Goal: Task Accomplishment & Management: Complete application form

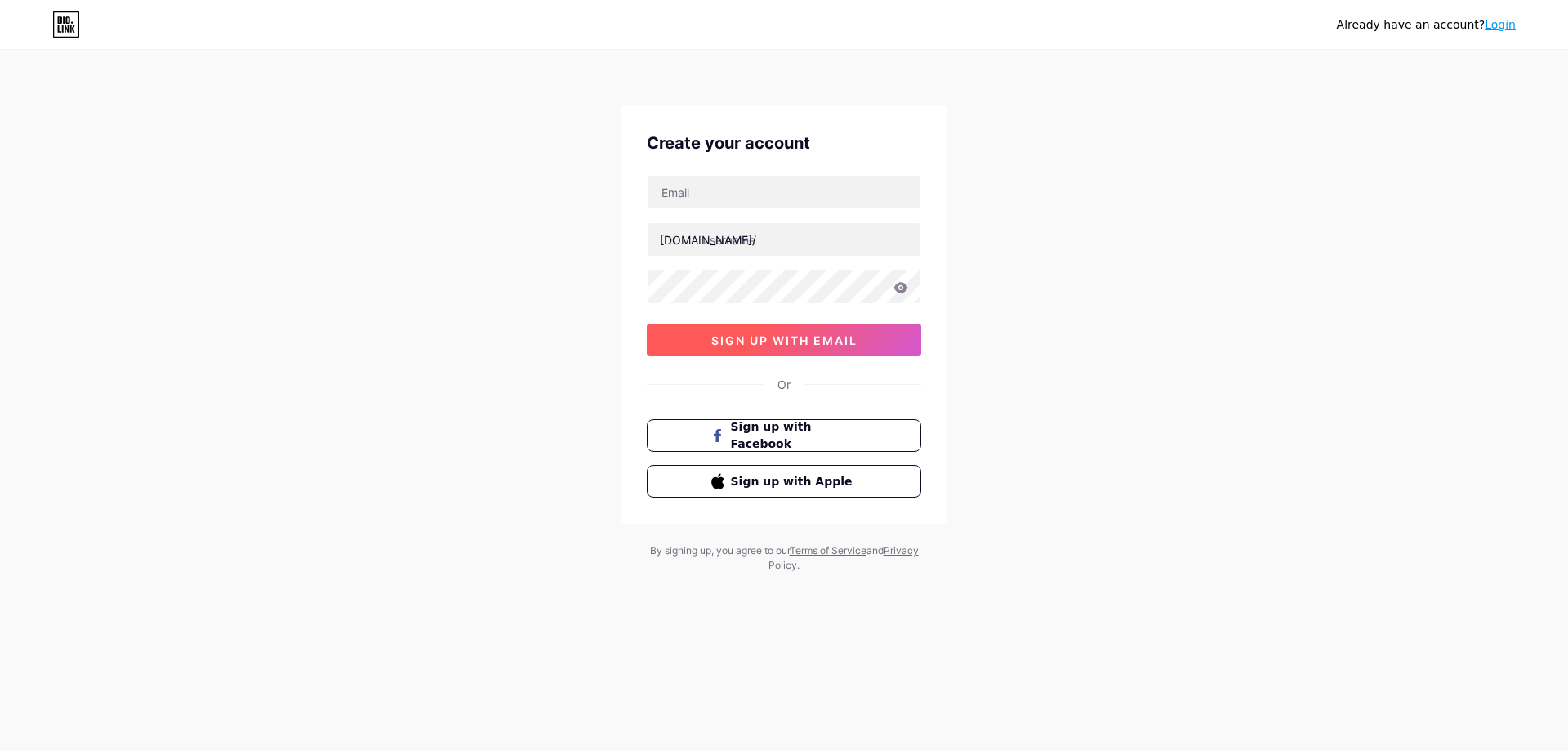
click at [825, 335] on span "sign up with email" at bounding box center [784, 340] width 146 height 14
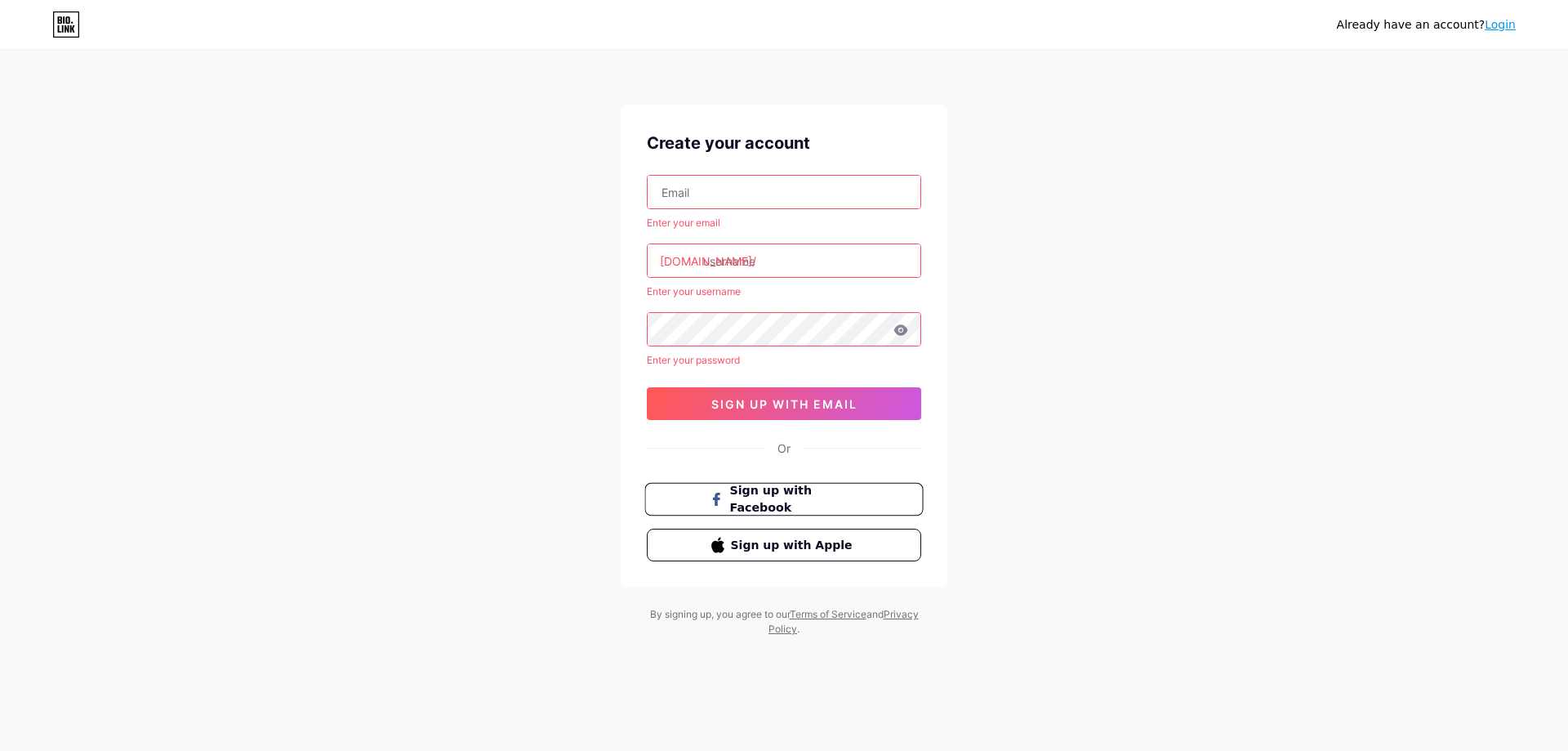
click at [837, 502] on span "Sign up with Facebook" at bounding box center [793, 499] width 128 height 35
click at [1309, 184] on div "Already have an account? Login Create your account Enter your email bio.link/ E…" at bounding box center [784, 344] width 1568 height 688
click at [1492, 33] on div "Already have an account? Login" at bounding box center [1426, 25] width 179 height 17
click at [1510, 19] on link "Login" at bounding box center [1500, 24] width 31 height 13
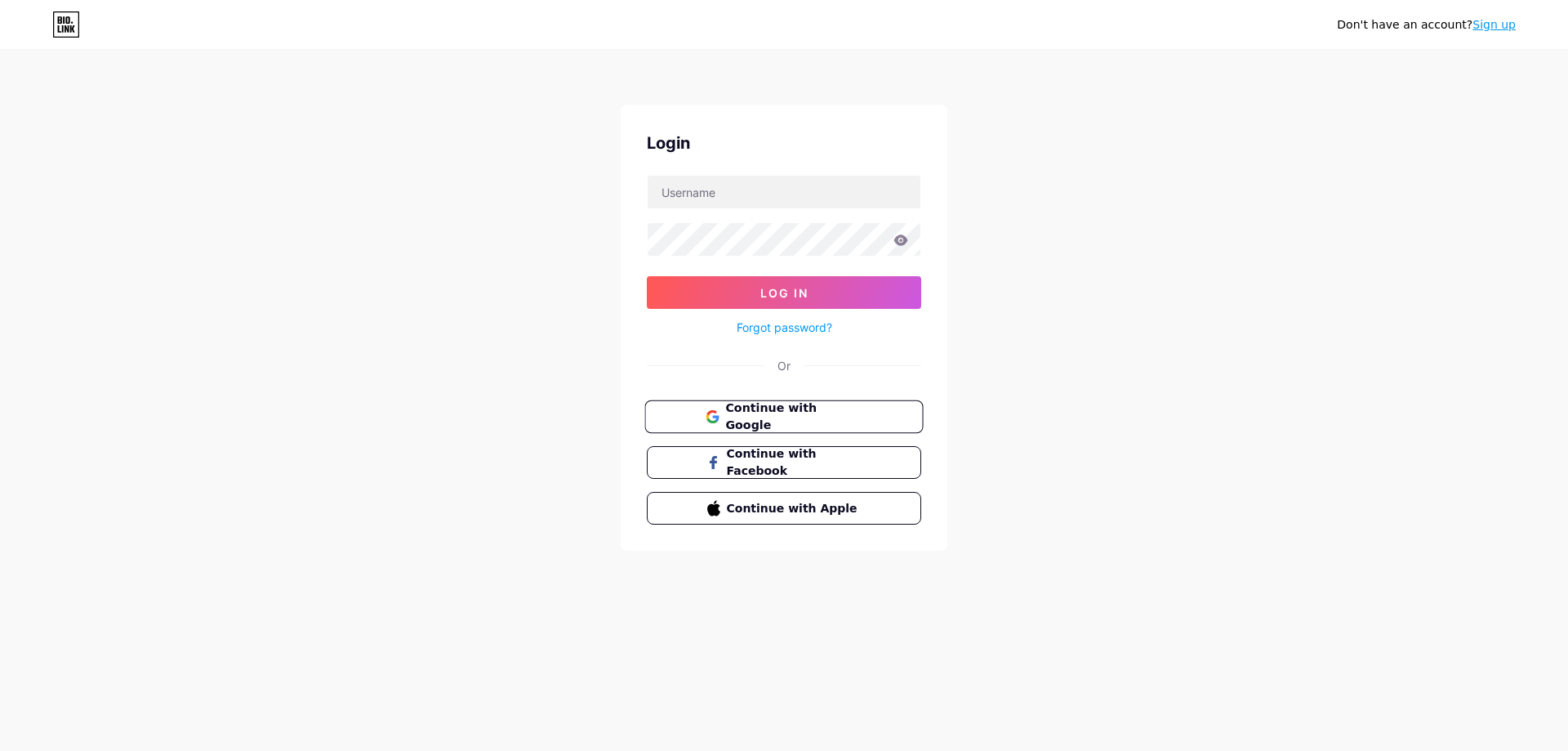
click at [842, 417] on span "Continue with Google" at bounding box center [793, 417] width 136 height 35
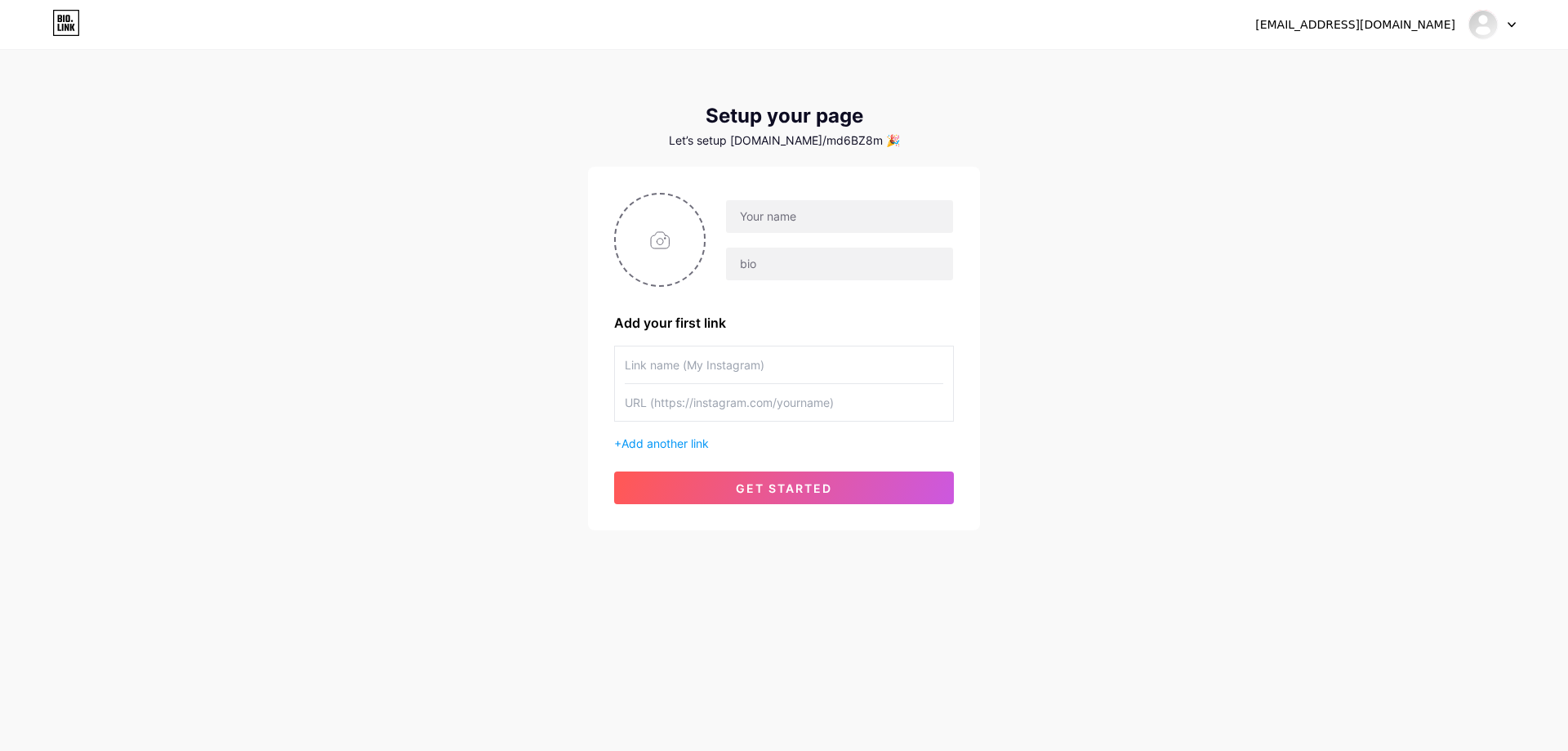
click at [1201, 182] on div "xixin5290@gmail.com Dashboard Logout Setup your page Let’s setup bio.link/md6BZ…" at bounding box center [784, 291] width 1568 height 583
click at [795, 201] on input "text" at bounding box center [840, 216] width 227 height 33
type input "M7MD"
click at [809, 263] on input "text" at bounding box center [840, 263] width 227 height 33
type input "All my Acc"
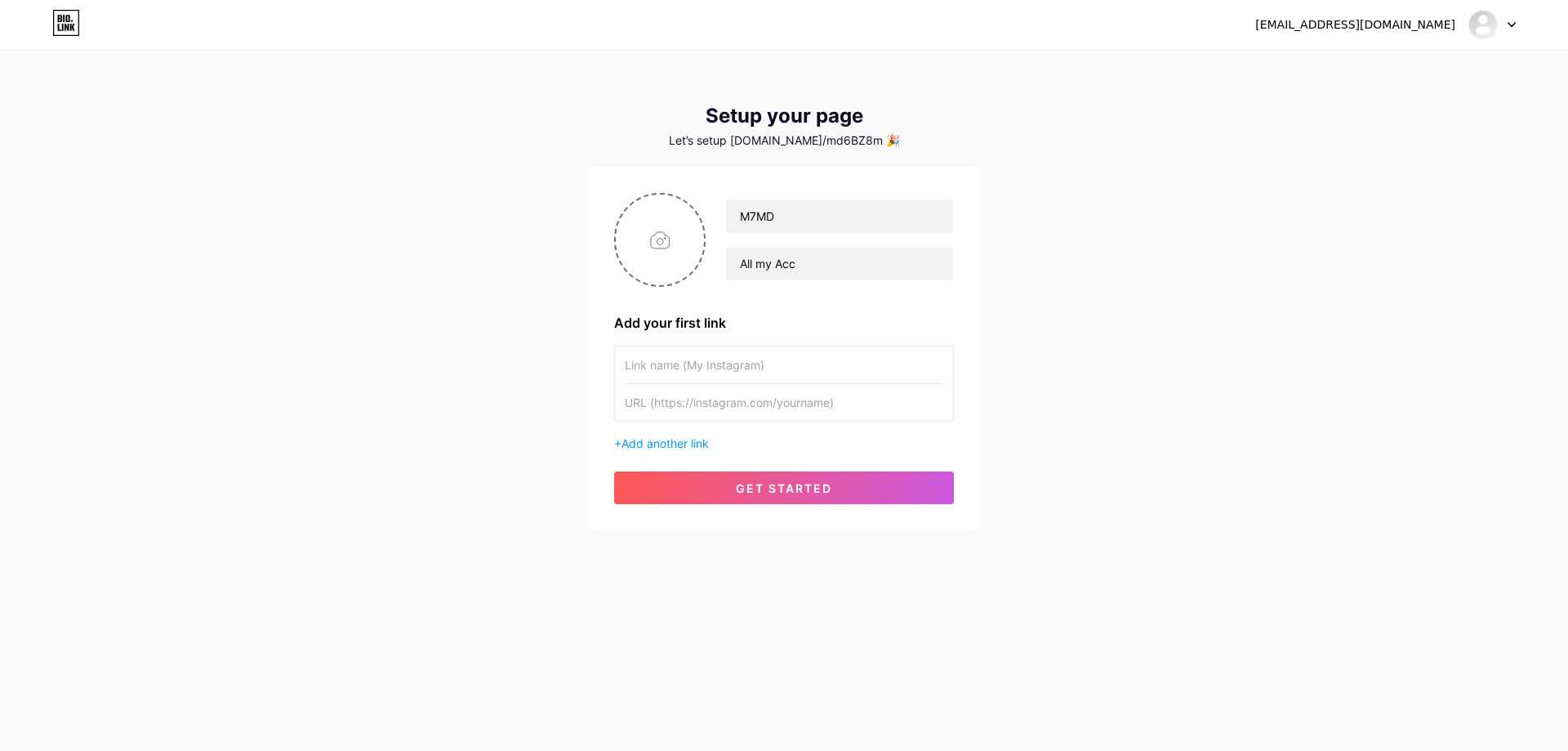
click at [918, 312] on div "M7MD All my Acc Add your first link + Add another link get started" at bounding box center [783, 349] width 340 height 312
click at [722, 367] on input "text" at bounding box center [784, 364] width 318 height 36
click at [1008, 341] on div "xixin5290@gmail.com Dashboard Logout Setup your page Let’s setup bio.link/md6BZ…" at bounding box center [784, 291] width 1568 height 583
click at [663, 246] on input "file" at bounding box center [660, 240] width 88 height 91
type input "C:\fakepath\download.jfif"
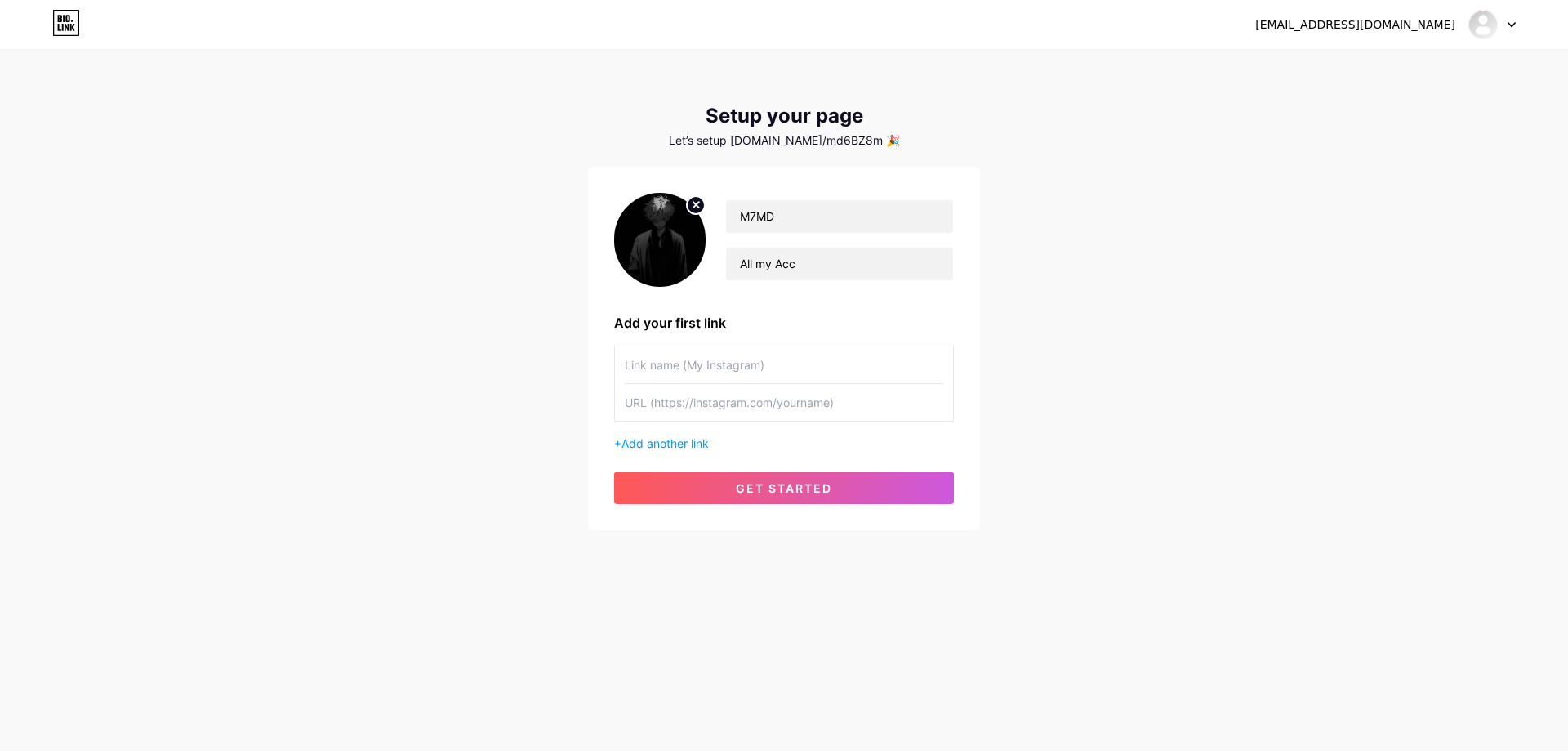
click at [714, 367] on input "text" at bounding box center [784, 364] width 318 height 36
click at [1070, 329] on div "xixin5290@gmail.com Dashboard Logout Setup your page Let’s setup bio.link/md6BZ…" at bounding box center [784, 291] width 1568 height 583
click at [635, 244] on input "file" at bounding box center [660, 240] width 88 height 91
type input "C:\fakepath\download.jfif"
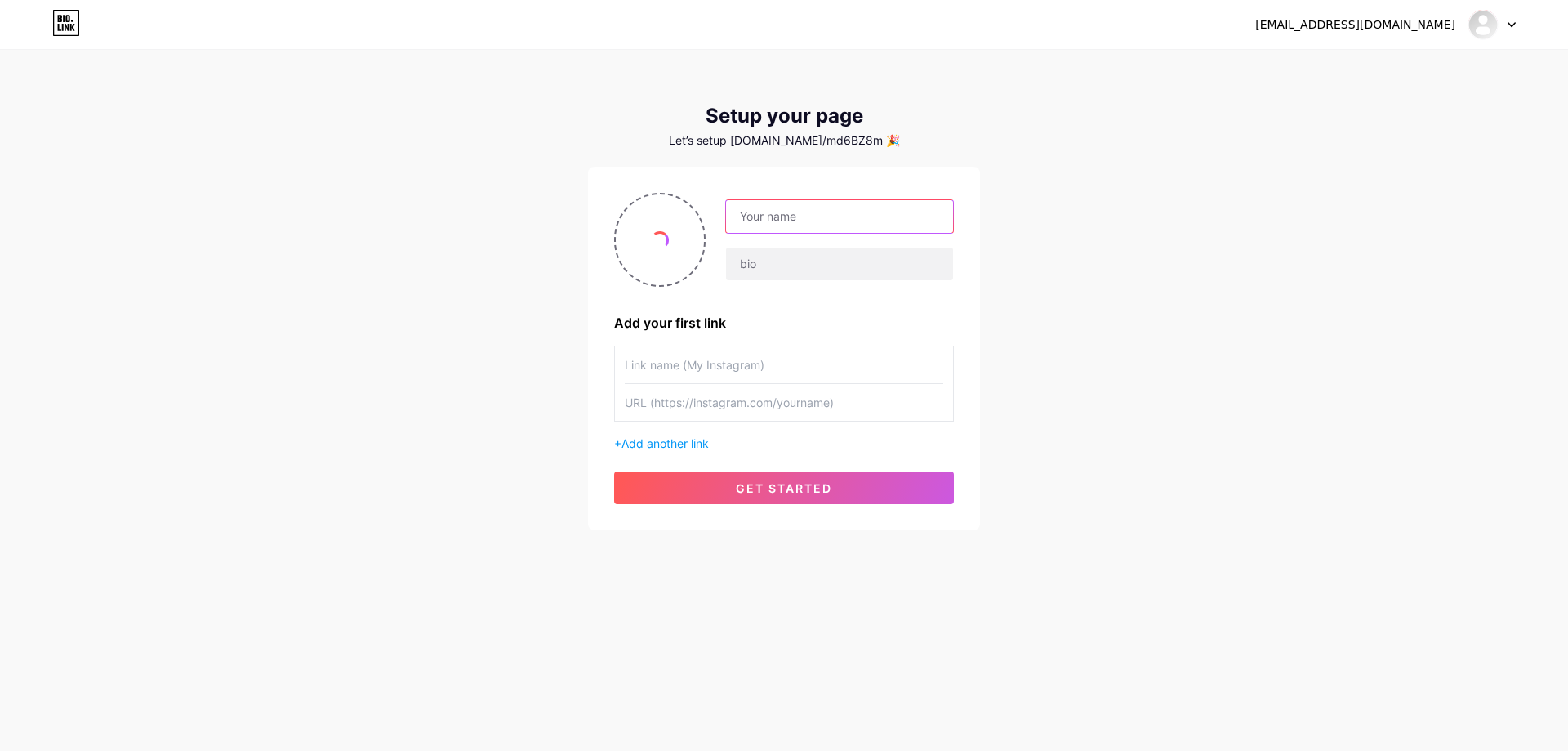
click at [789, 210] on input "text" at bounding box center [840, 216] width 227 height 33
type input "M7MD"
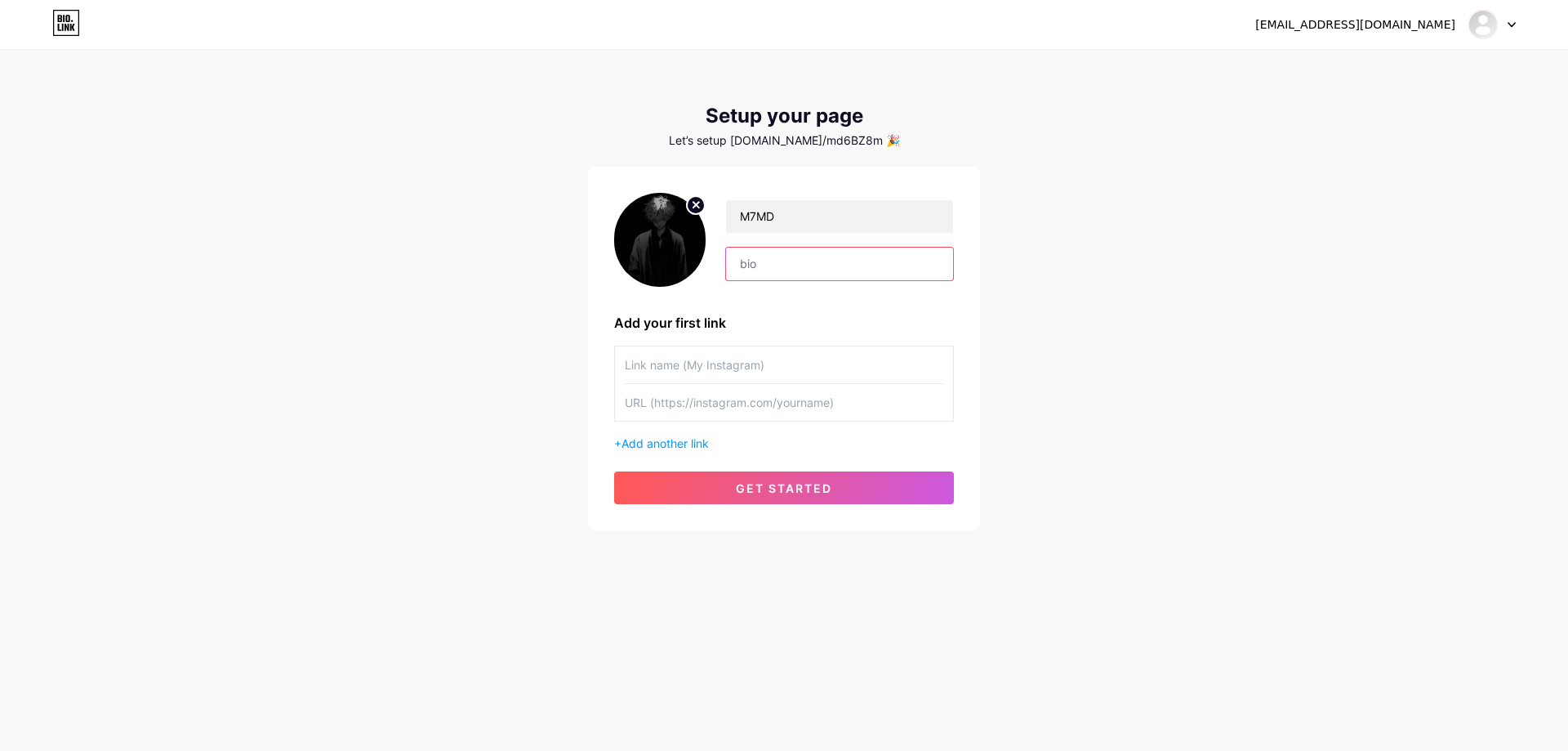
click at [768, 272] on input "text" at bounding box center [840, 263] width 227 height 33
click at [714, 364] on input "text" at bounding box center [784, 364] width 318 height 36
type input "insta"
click at [682, 399] on input "text" at bounding box center [784, 401] width 318 height 36
paste input "[URL][DOMAIN_NAME]"
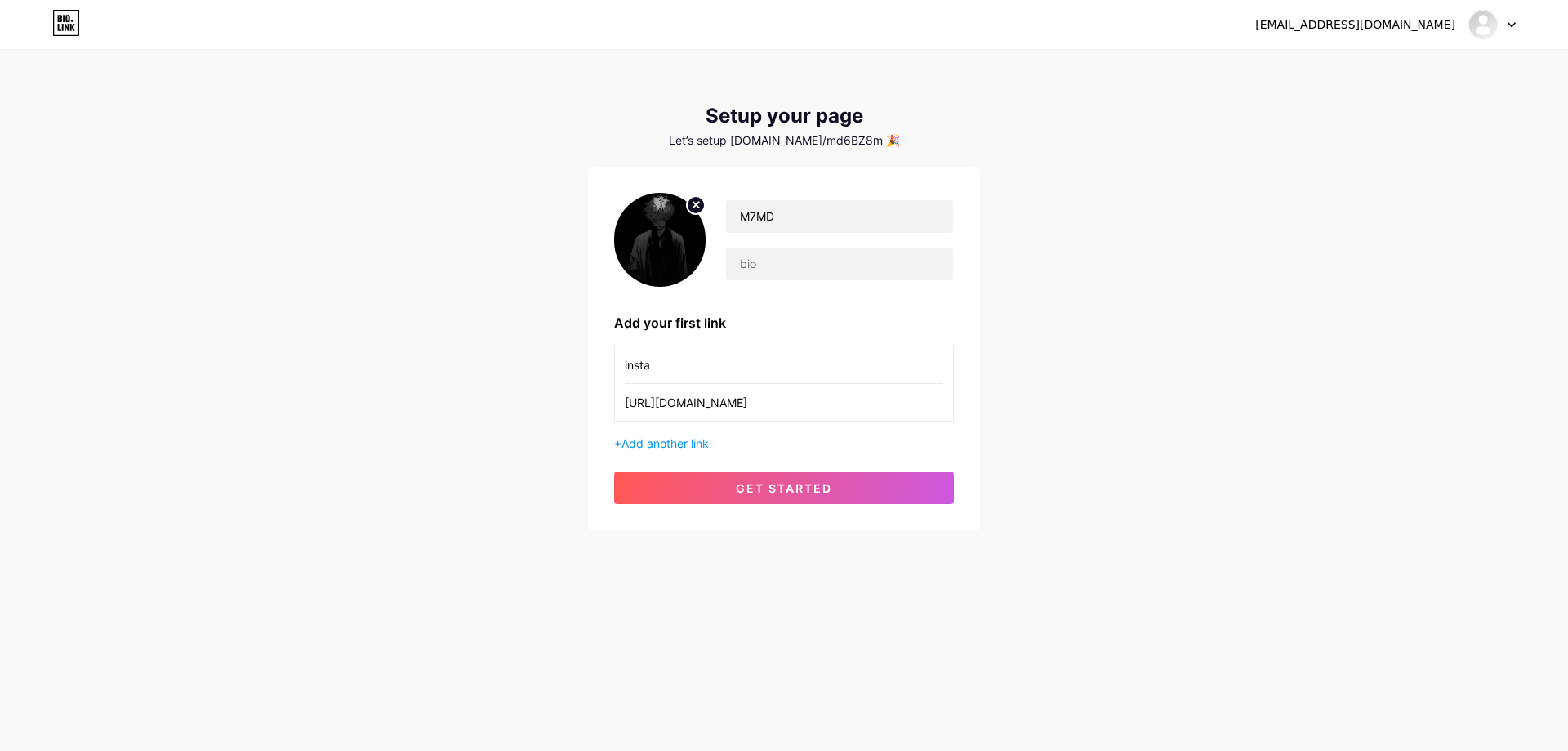
type input "[URL][DOMAIN_NAME]"
click at [679, 446] on span "Add another link" at bounding box center [665, 443] width 87 height 14
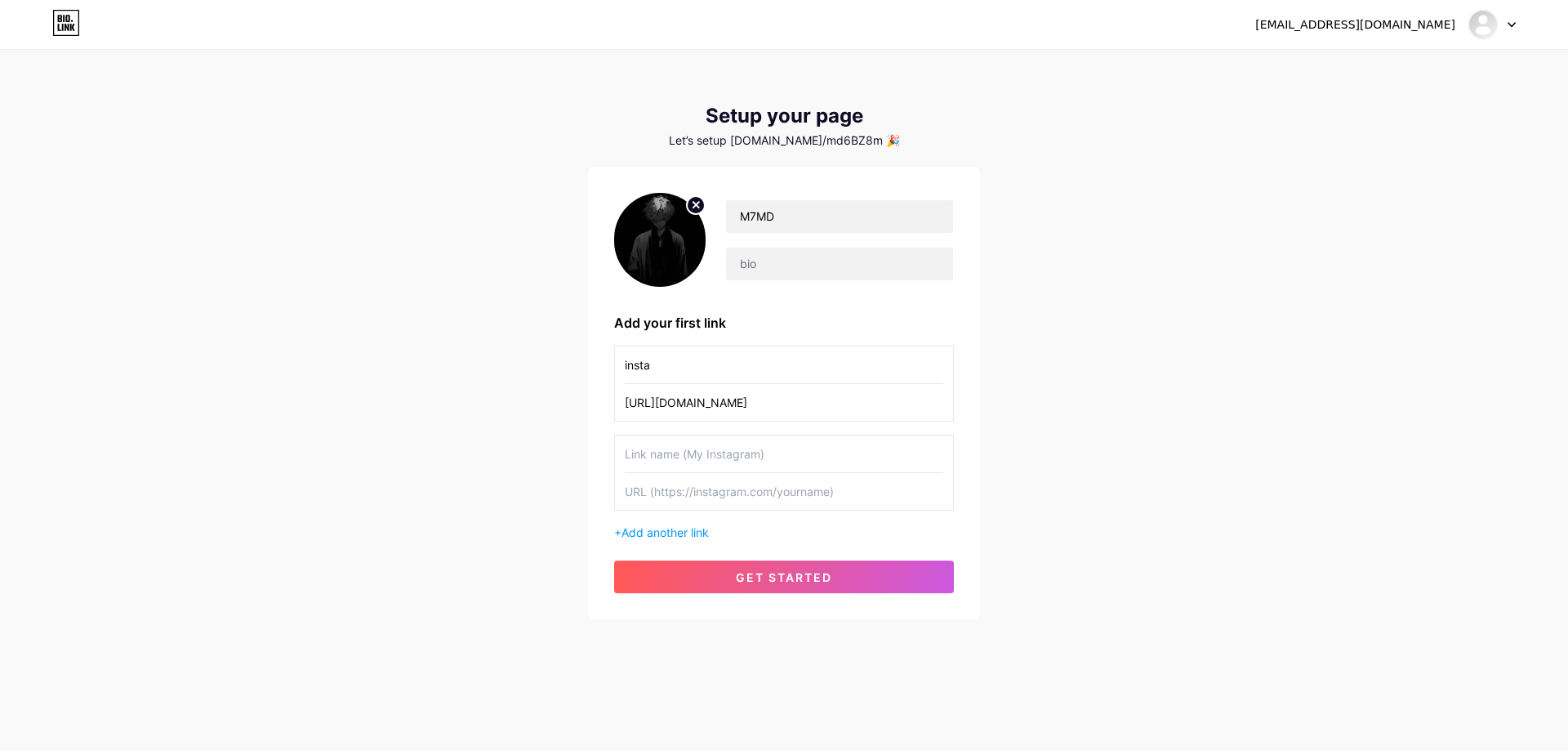
click at [834, 449] on input "text" at bounding box center [784, 453] width 318 height 36
click at [1130, 516] on div "[EMAIL_ADDRESS][DOMAIN_NAME] Dashboard Logout Setup your page Let’s setup [DOMA…" at bounding box center [784, 335] width 1568 height 671
click at [859, 566] on button "get started" at bounding box center [783, 577] width 340 height 33
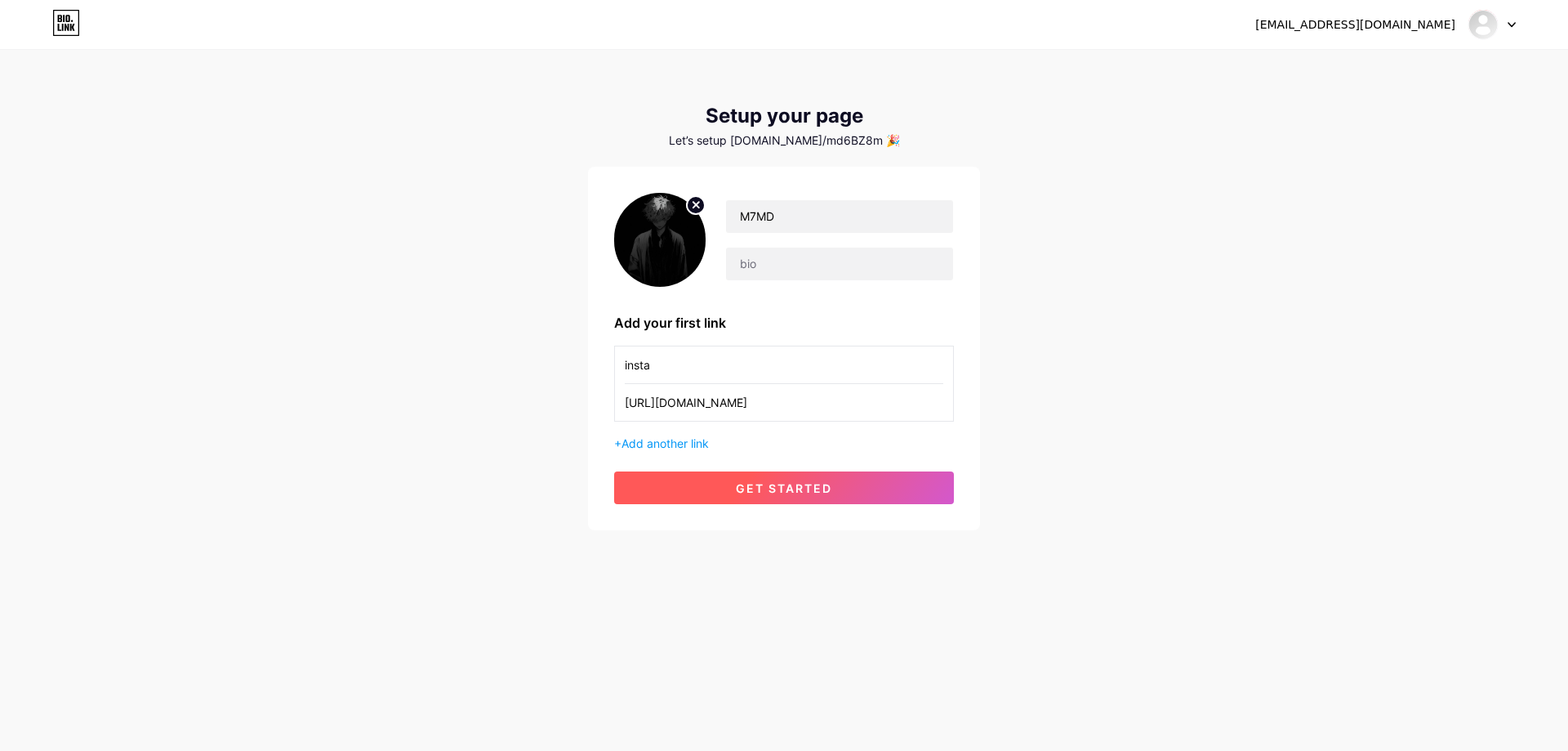
click at [862, 498] on button "get started" at bounding box center [783, 488] width 340 height 33
click at [1129, 426] on div "[EMAIL_ADDRESS][DOMAIN_NAME] Dashboard Logout Setup your page Let’s setup [DOMA…" at bounding box center [784, 291] width 1568 height 583
click at [1188, 333] on div "[EMAIL_ADDRESS][DOMAIN_NAME] Dashboard Logout Setup your page Let’s setup [DOMA…" at bounding box center [784, 291] width 1568 height 583
click at [747, 489] on span "get started" at bounding box center [784, 488] width 97 height 14
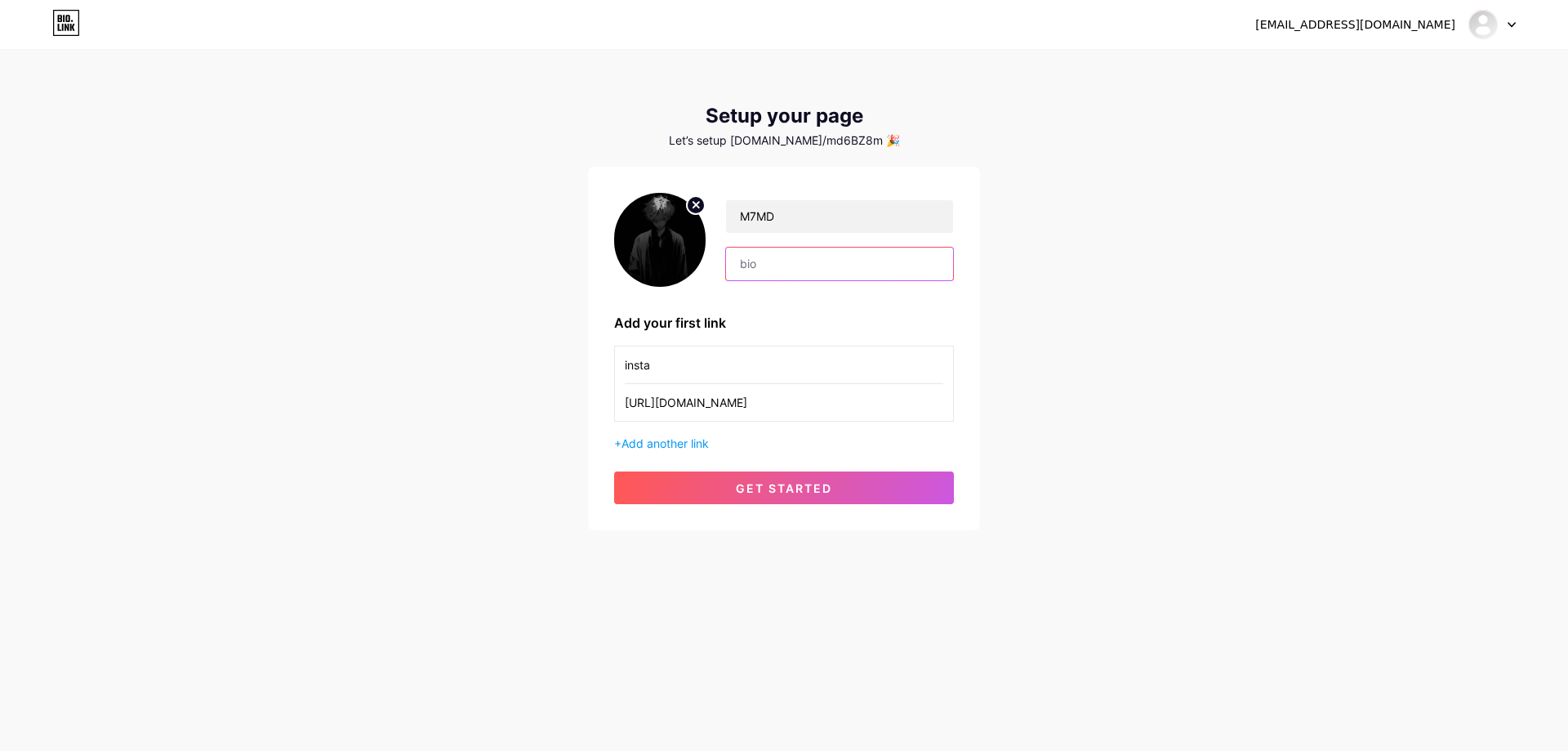
click at [767, 269] on input "text" at bounding box center [840, 263] width 227 height 33
type input "."
click at [841, 498] on button "get started" at bounding box center [783, 488] width 340 height 33
click at [1165, 365] on div "[EMAIL_ADDRESS][DOMAIN_NAME] Dashboard Logout Setup your page Let’s setup [DOMA…" at bounding box center [784, 291] width 1568 height 583
